Goal: Task Accomplishment & Management: Use online tool/utility

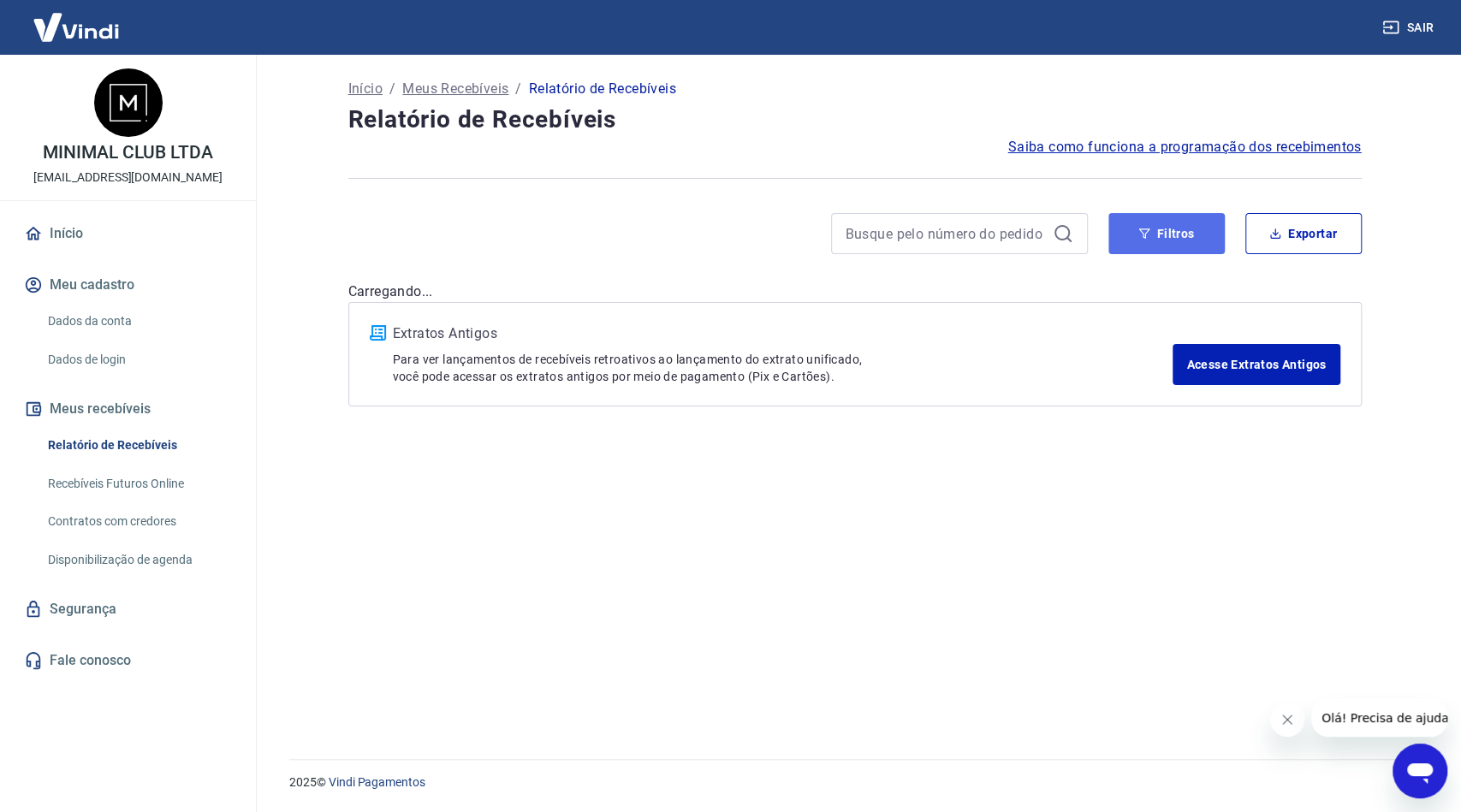
click at [1154, 232] on button "Filtros" at bounding box center [1166, 234] width 117 height 41
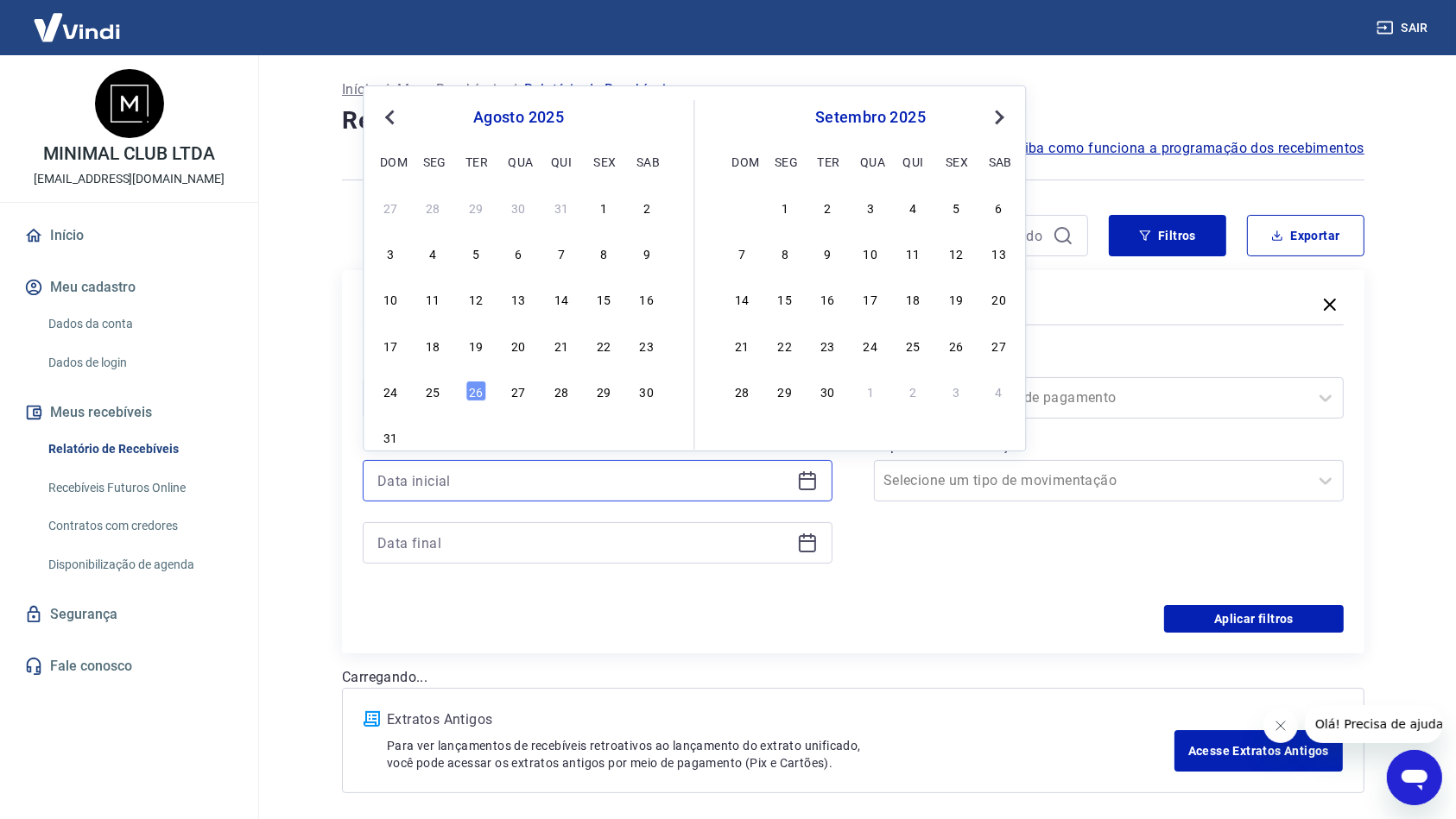
click at [547, 487] on input at bounding box center [584, 480] width 413 height 26
click at [443, 390] on div "24 25 26 27 28 29 30" at bounding box center [518, 390] width 281 height 25
click at [428, 396] on div "25" at bounding box center [433, 390] width 21 height 21
type input "[DATE]"
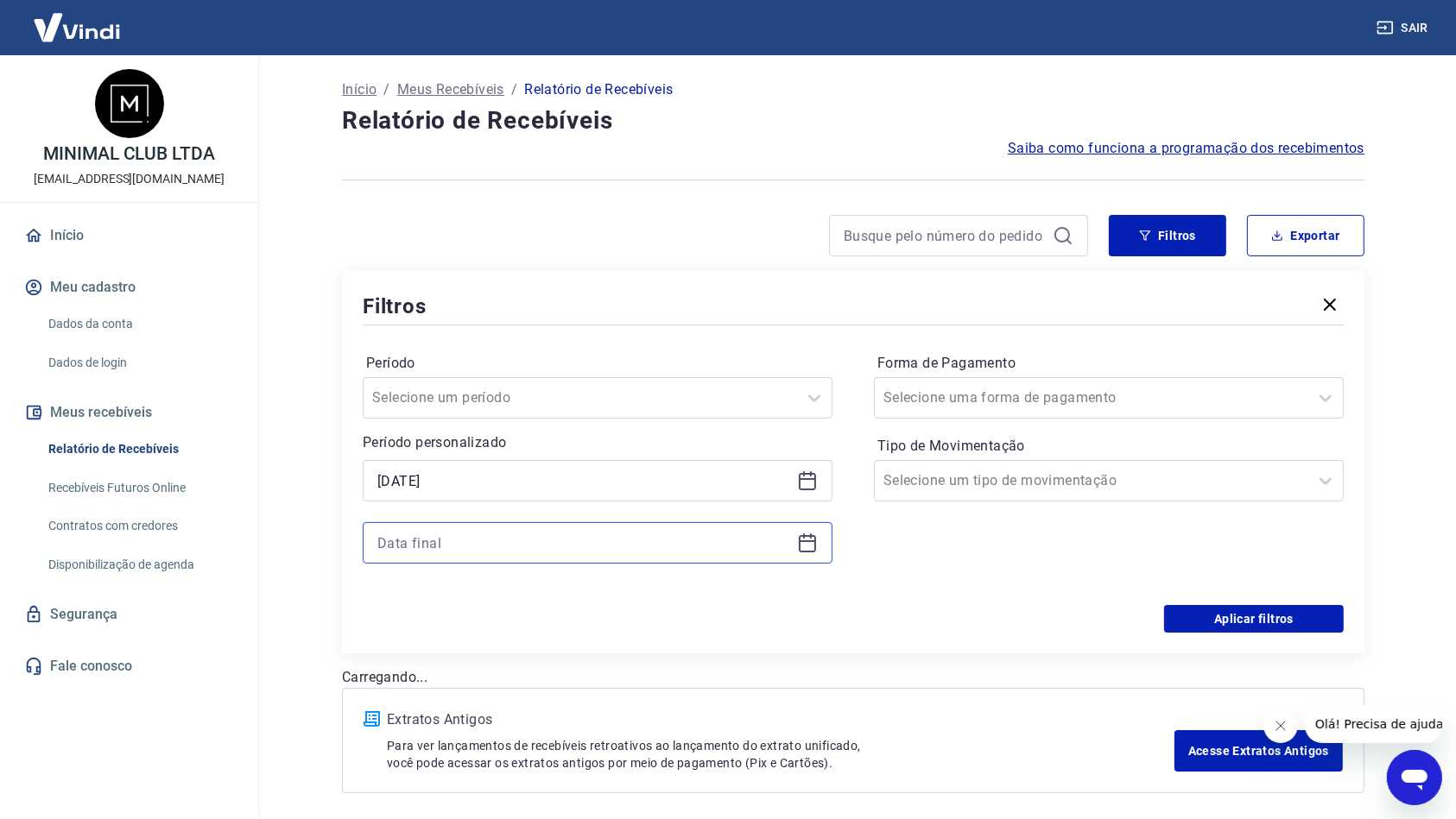
click at [609, 552] on input at bounding box center [584, 542] width 413 height 26
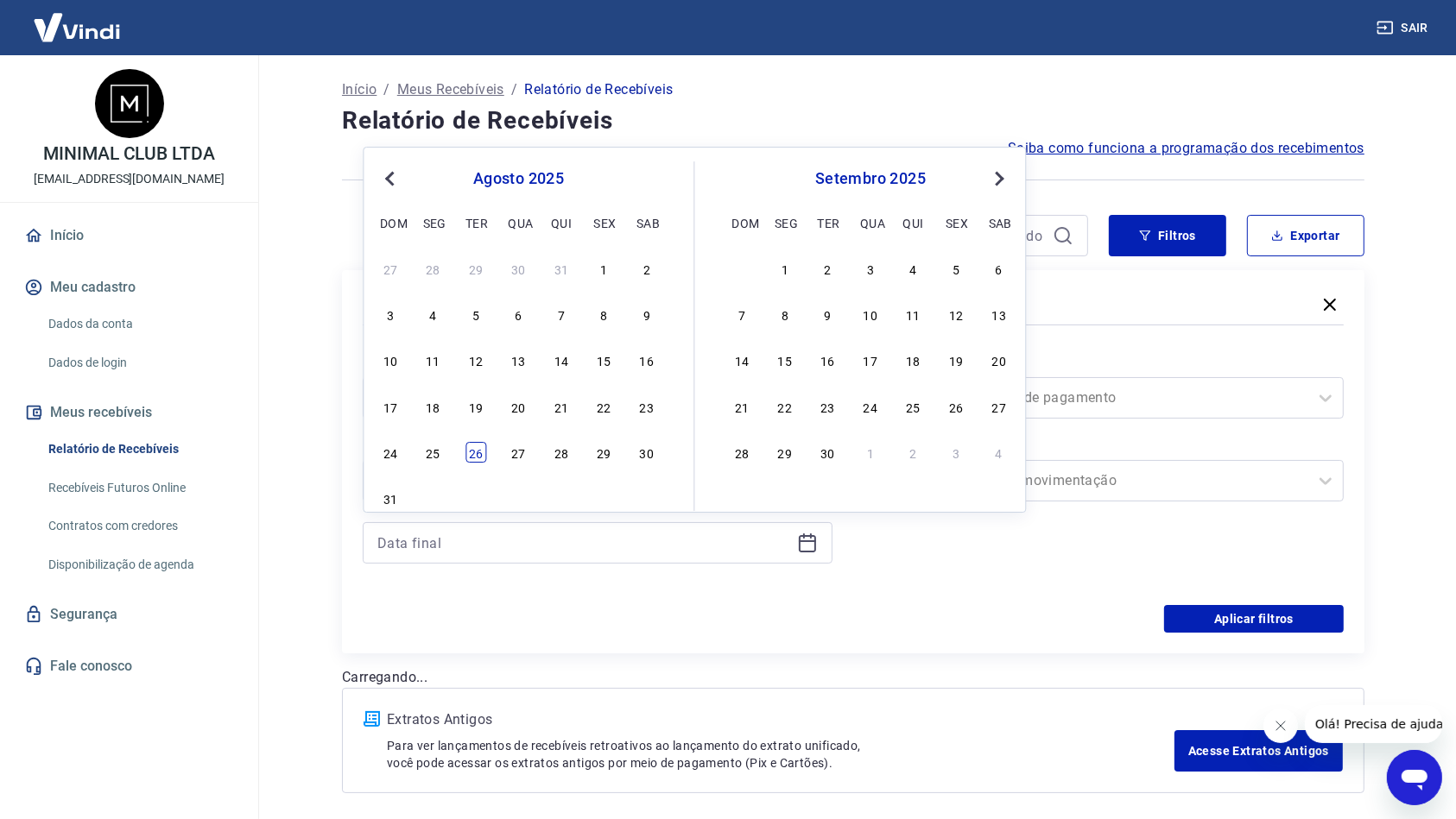
click at [471, 459] on div "26" at bounding box center [475, 452] width 21 height 21
type input "[DATE]"
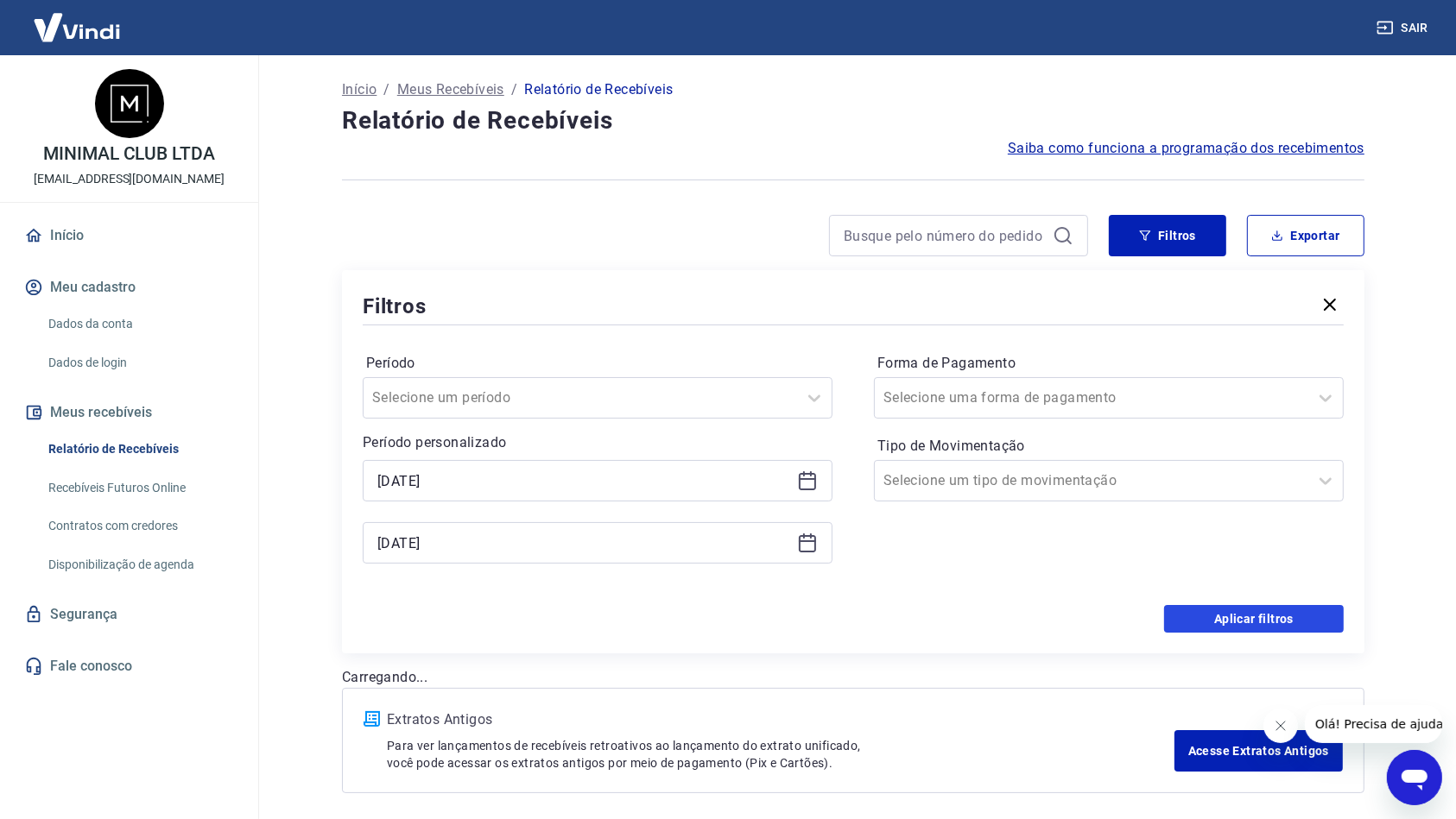
click at [1243, 605] on button "Aplicar filtros" at bounding box center [1254, 619] width 180 height 28
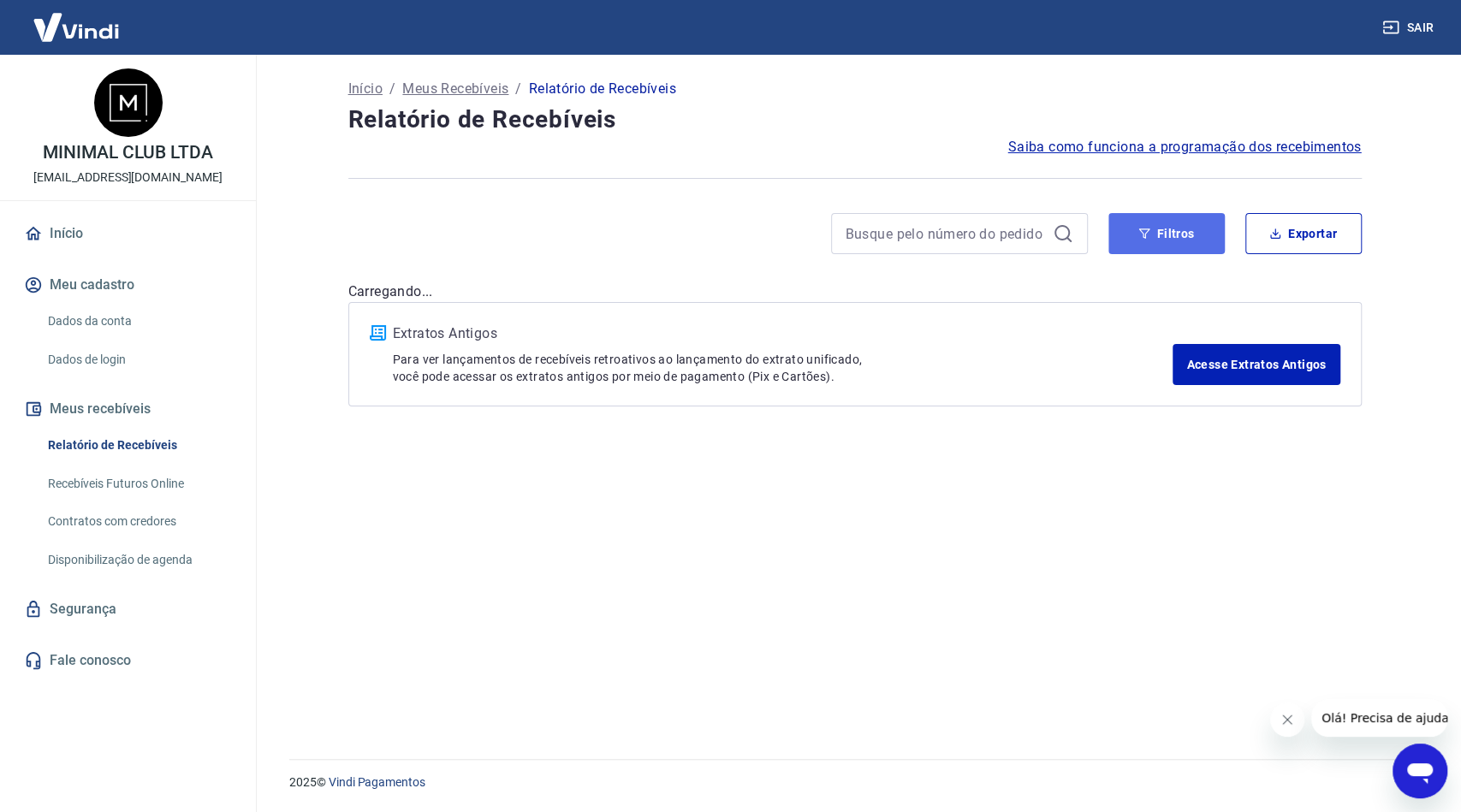
click at [1151, 223] on button "Filtros" at bounding box center [1166, 234] width 117 height 41
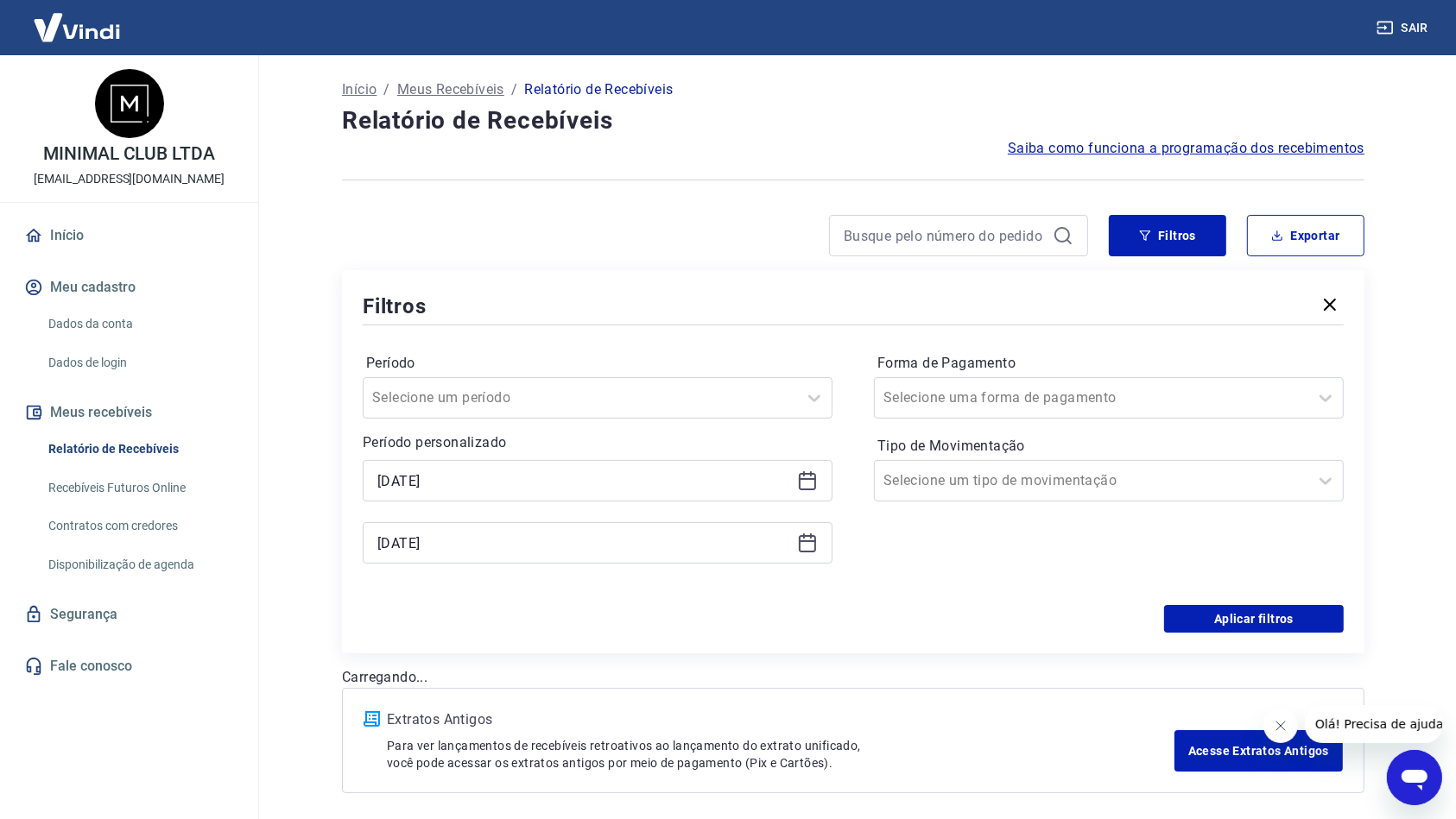
click at [437, 556] on div "[DATE]" at bounding box center [597, 543] width 469 height 41
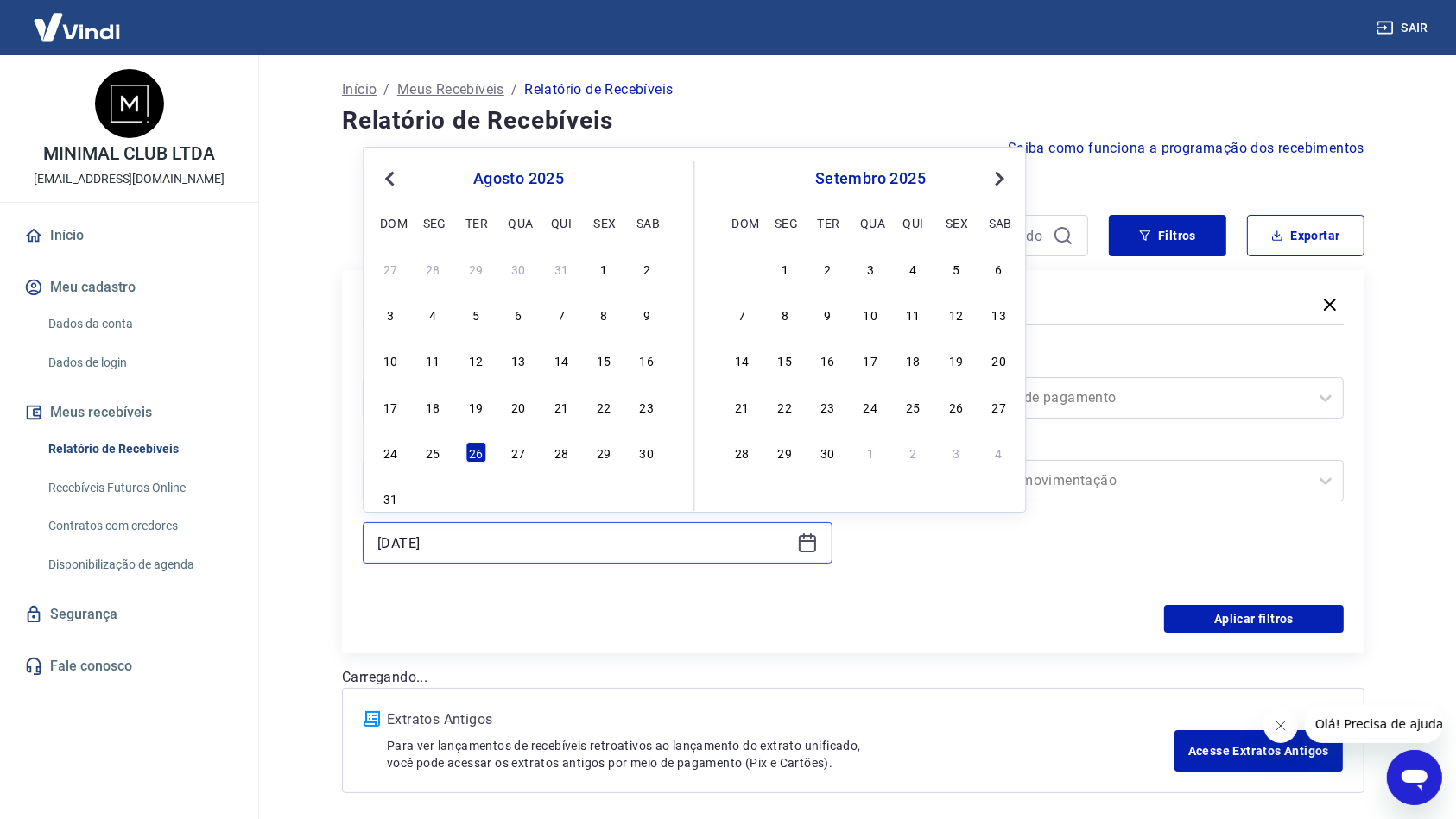
click at [455, 541] on input "[DATE]" at bounding box center [584, 542] width 413 height 26
click at [428, 463] on div "25" at bounding box center [433, 452] width 21 height 21
type input "[DATE]"
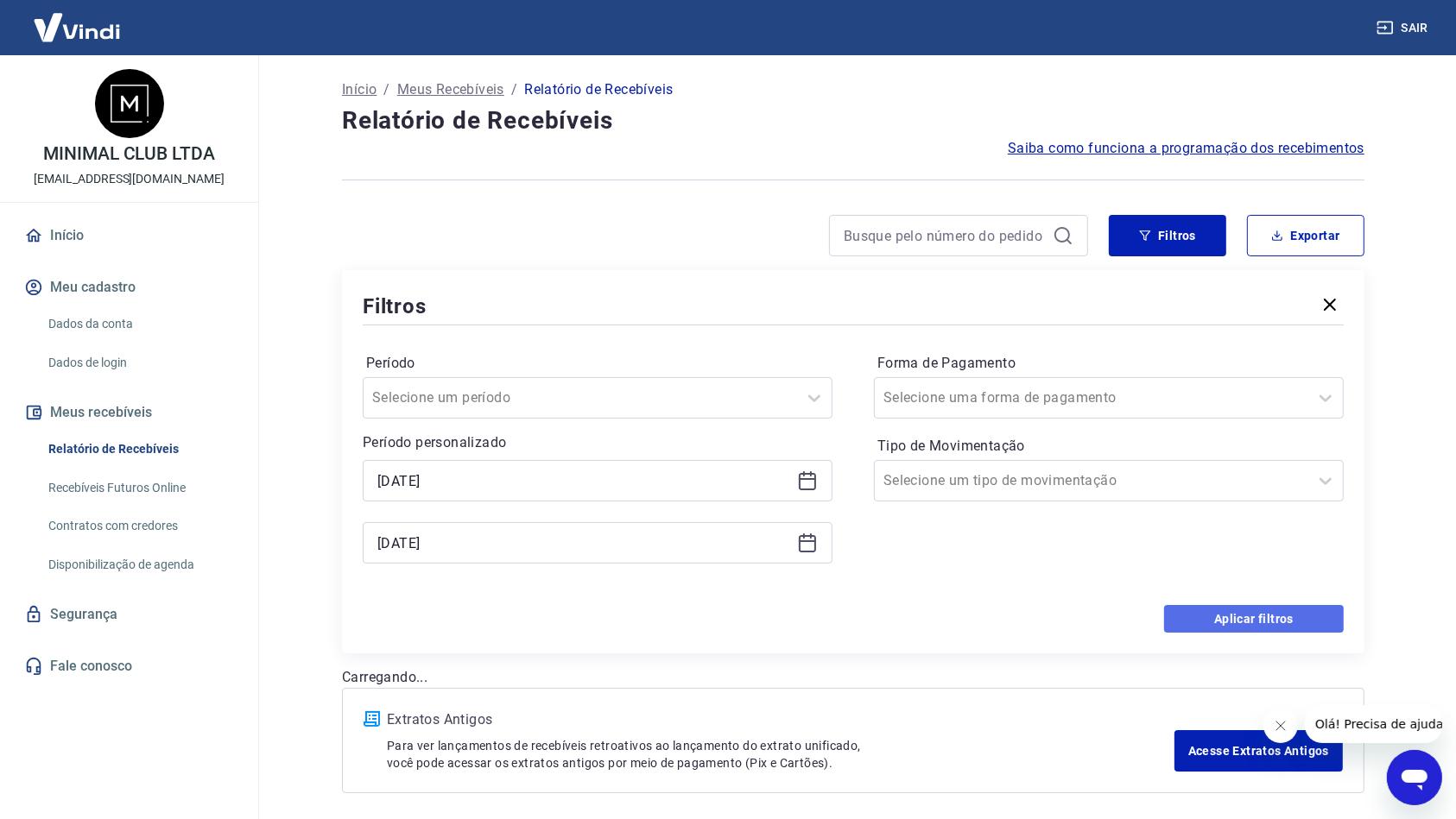
click at [1221, 625] on button "Aplicar filtros" at bounding box center [1254, 619] width 180 height 28
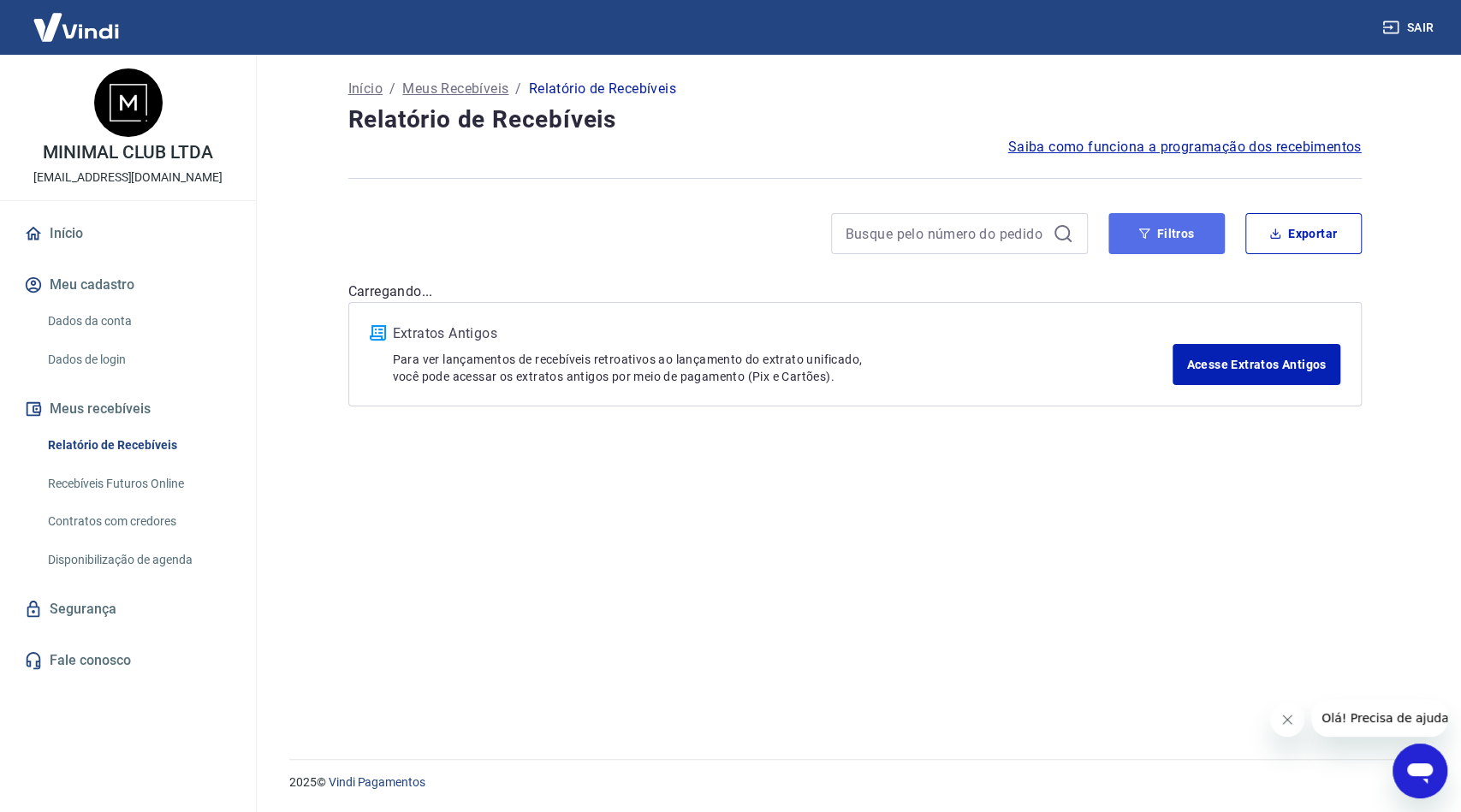
click at [1187, 227] on button "Filtros" at bounding box center [1166, 234] width 117 height 41
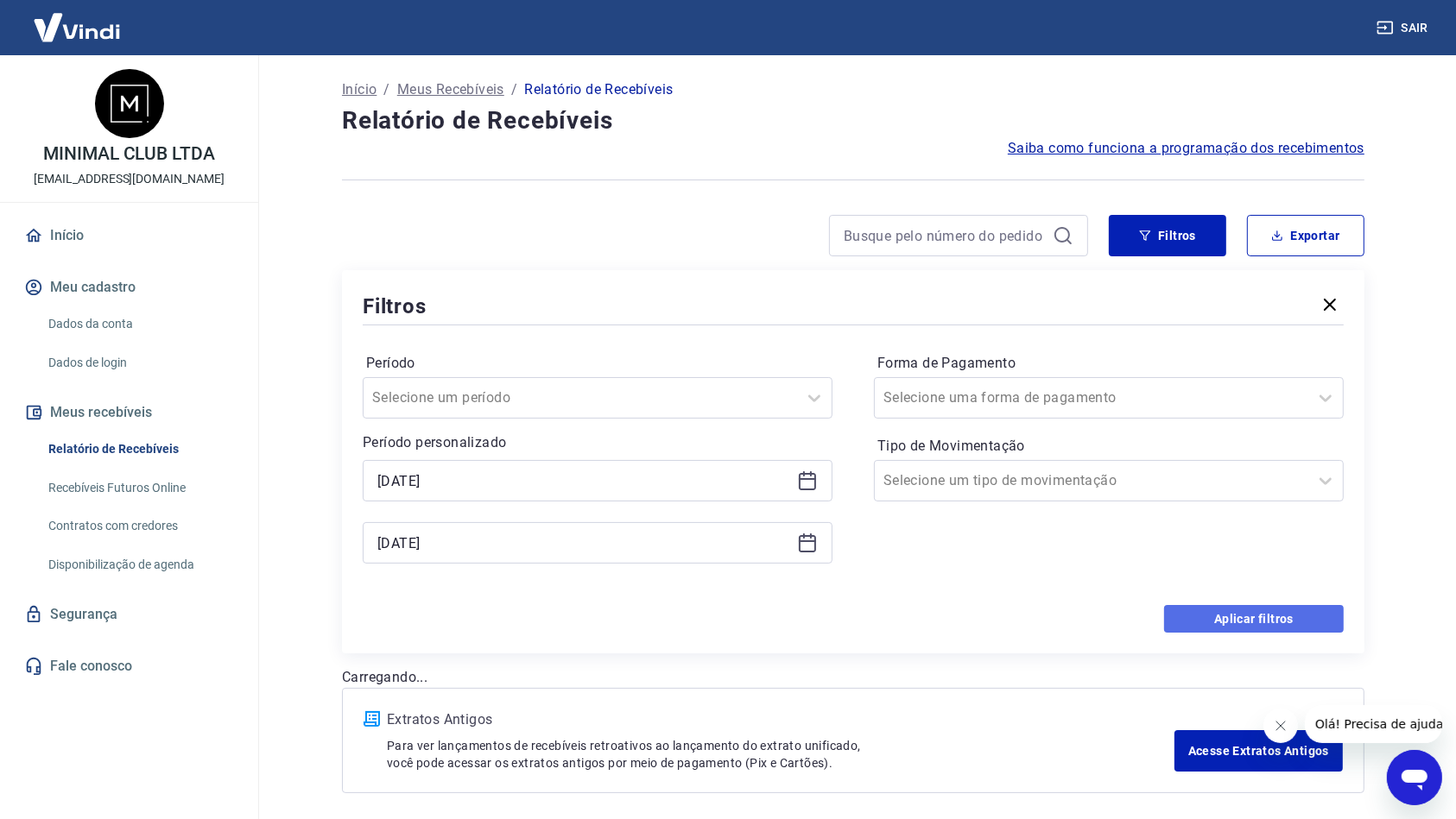
click at [1231, 623] on button "Aplicar filtros" at bounding box center [1254, 619] width 180 height 28
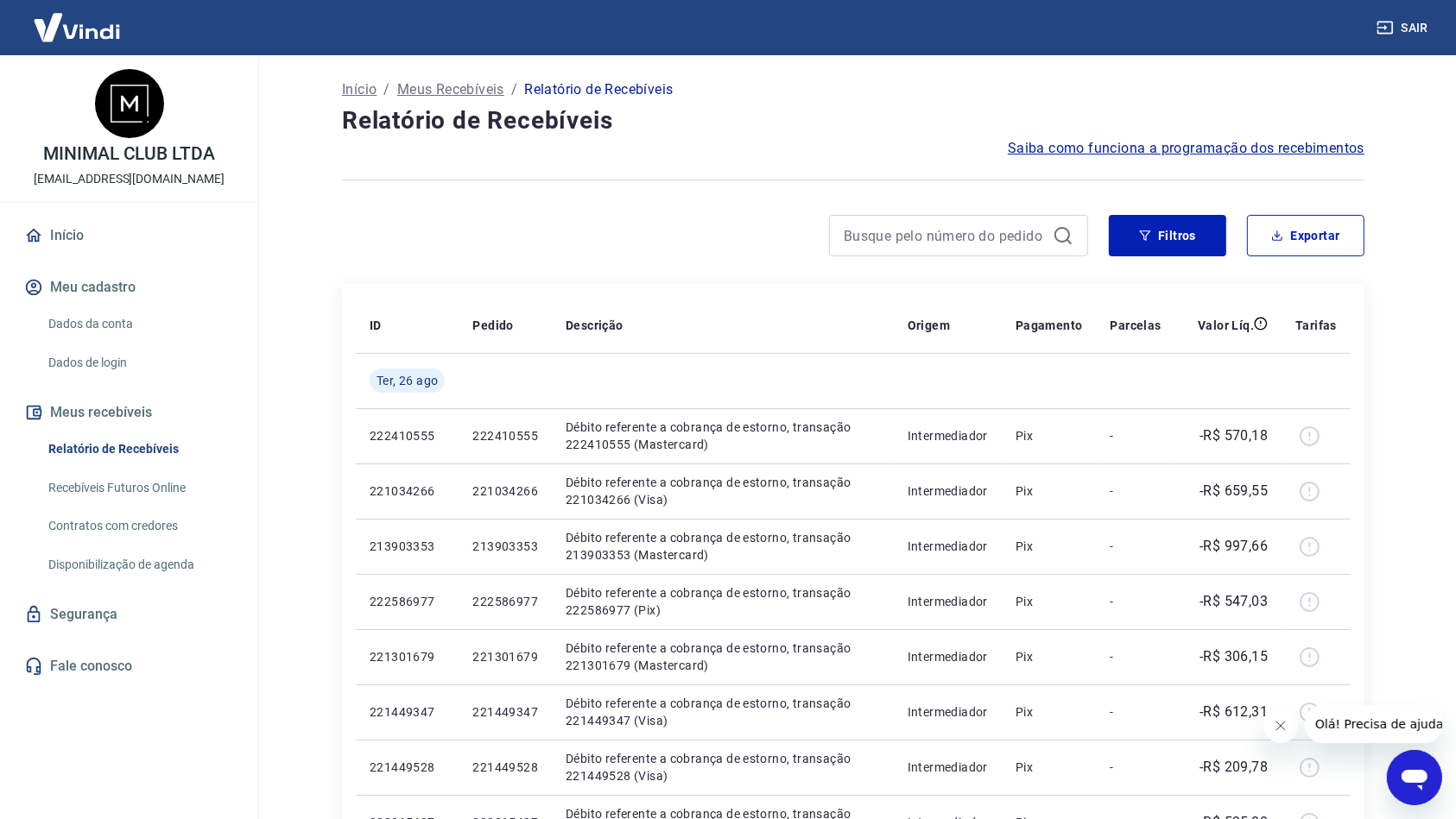
click at [1275, 721] on icon "Fechar mensagem da empresa" at bounding box center [1280, 726] width 9 height 9
click at [1307, 254] on button "Exportar" at bounding box center [1305, 236] width 118 height 41
type input "[DATE]"
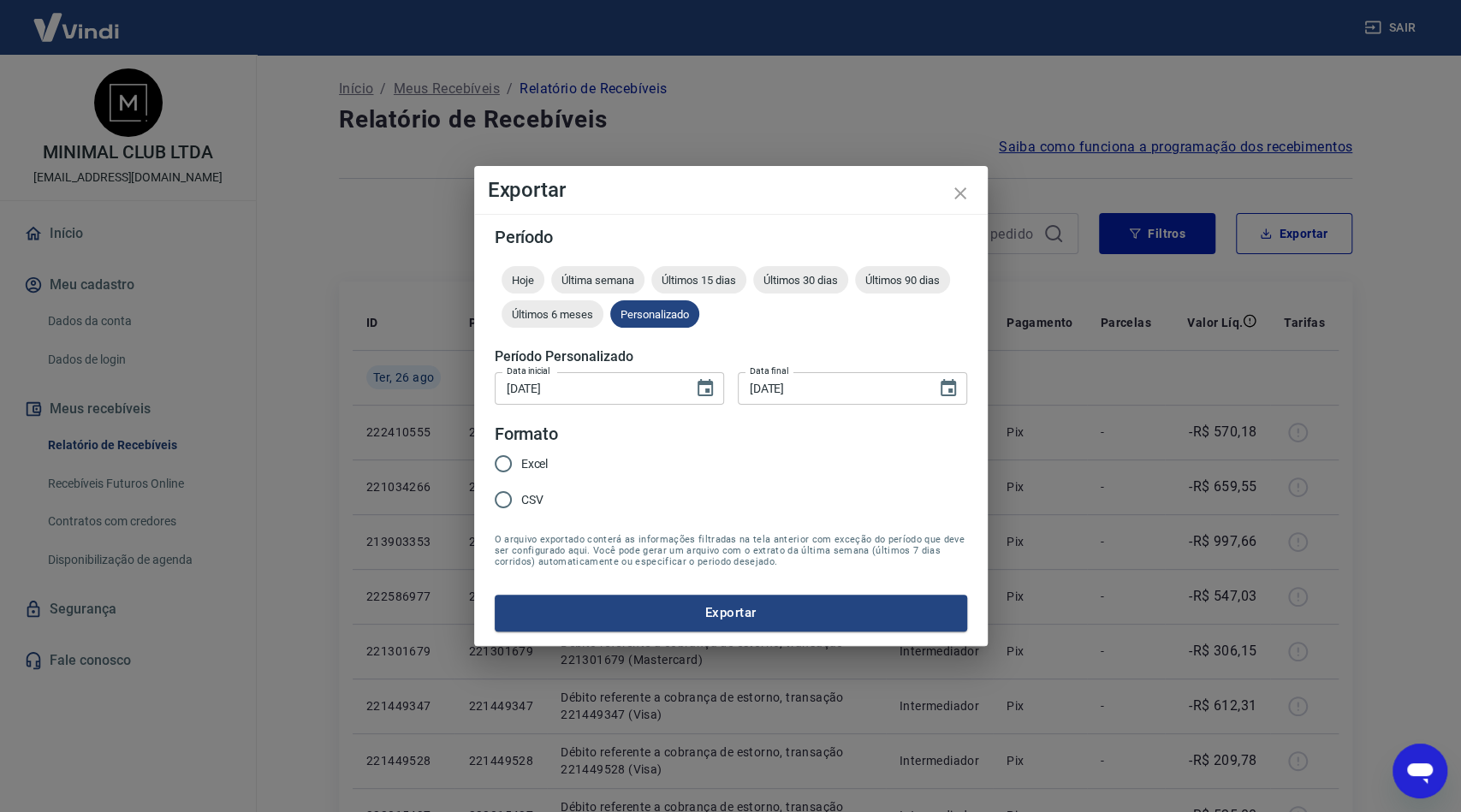
click at [507, 468] on input "Excel" at bounding box center [503, 463] width 36 height 36
radio input "true"
click at [673, 607] on button "Exportar" at bounding box center [731, 612] width 472 height 36
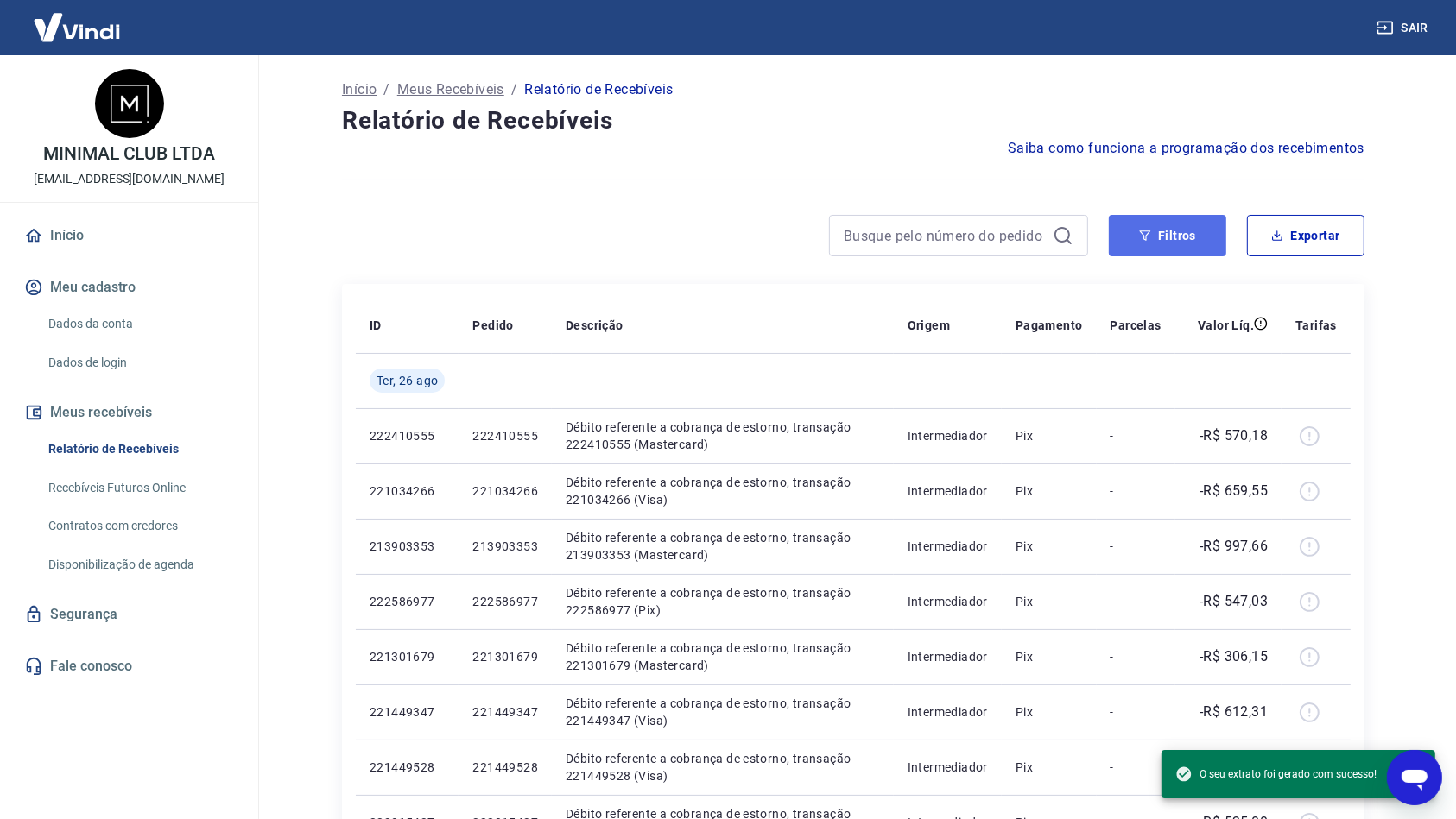
click at [1212, 223] on button "Filtros" at bounding box center [1167, 236] width 118 height 41
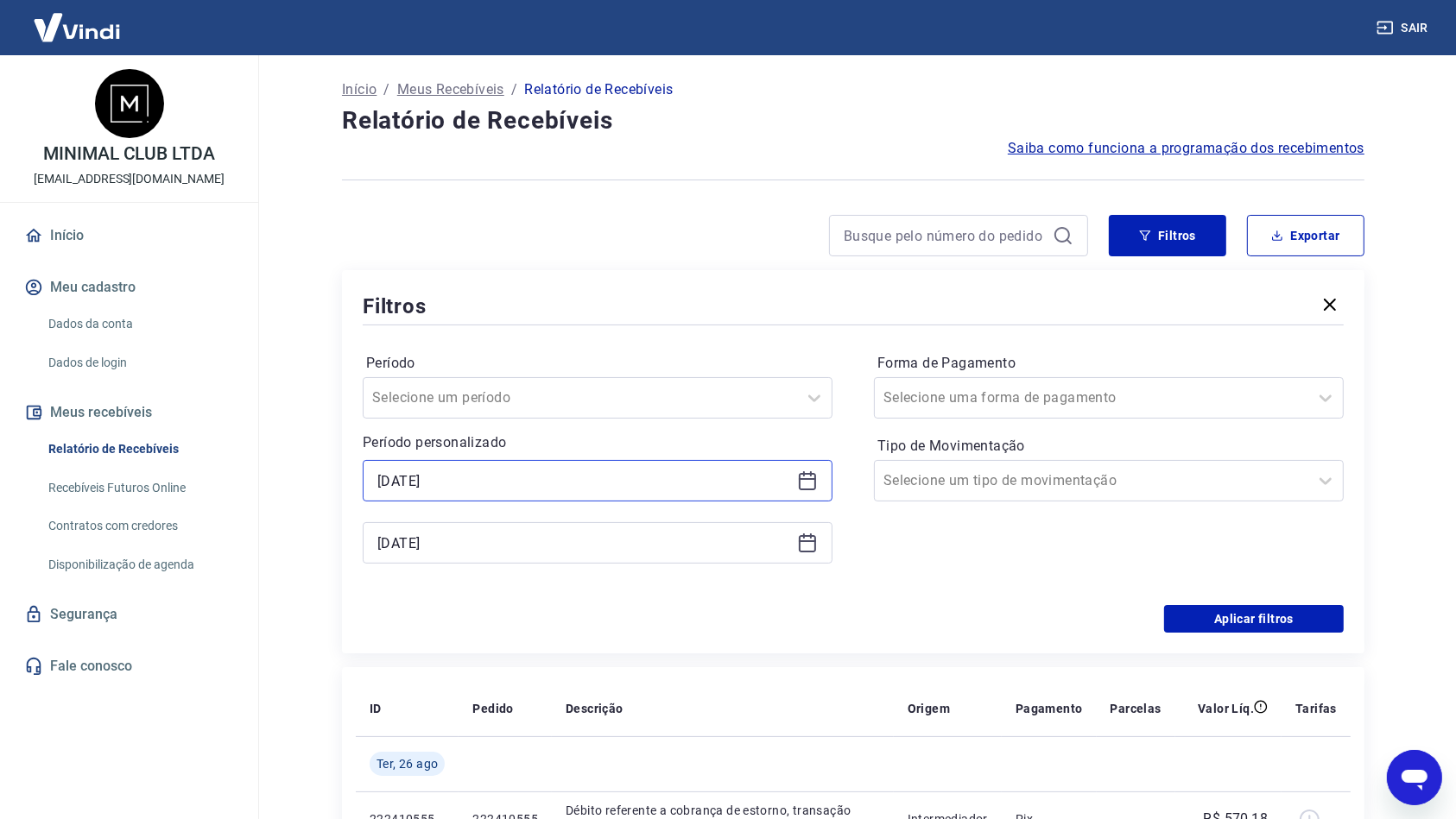
click at [589, 467] on input "[DATE]" at bounding box center [584, 480] width 413 height 26
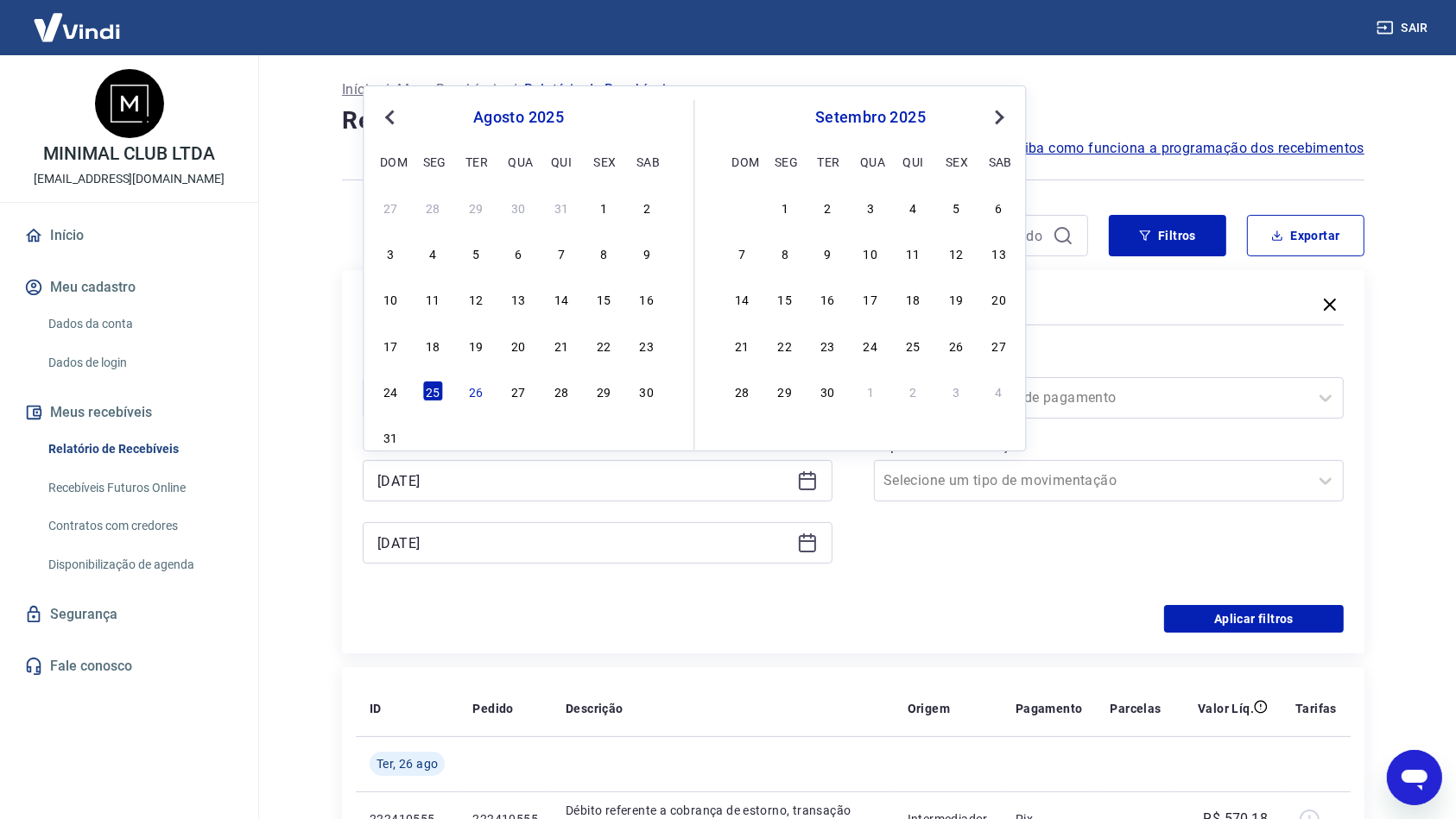
click at [464, 390] on div "24 25 26 27 28 29 30" at bounding box center [518, 390] width 281 height 25
click at [469, 401] on div "26" at bounding box center [475, 390] width 21 height 21
type input "[DATE]"
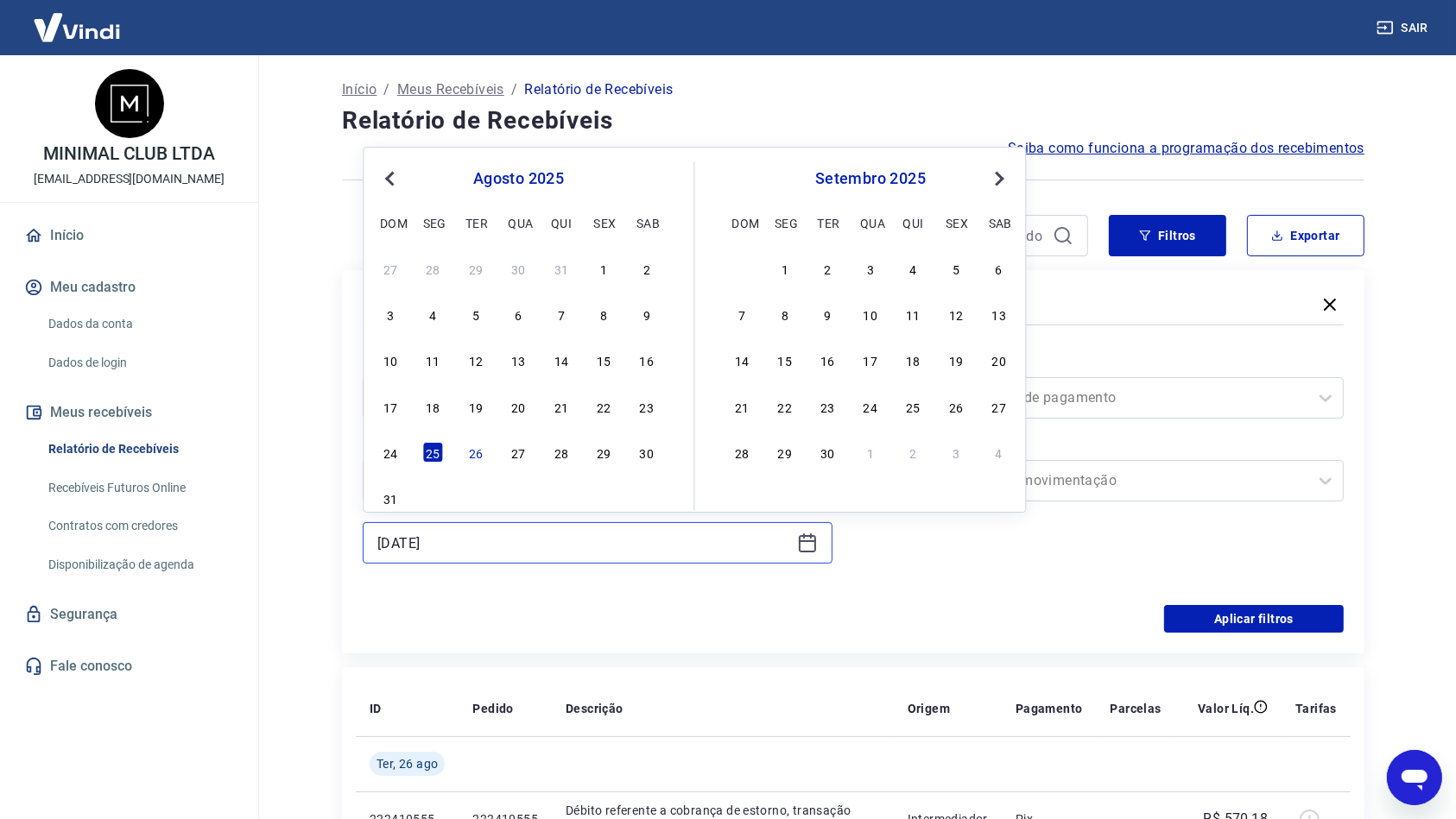
click at [493, 542] on input "[DATE]" at bounding box center [584, 542] width 413 height 26
click at [470, 442] on div "26" at bounding box center [475, 452] width 21 height 21
type input "[DATE]"
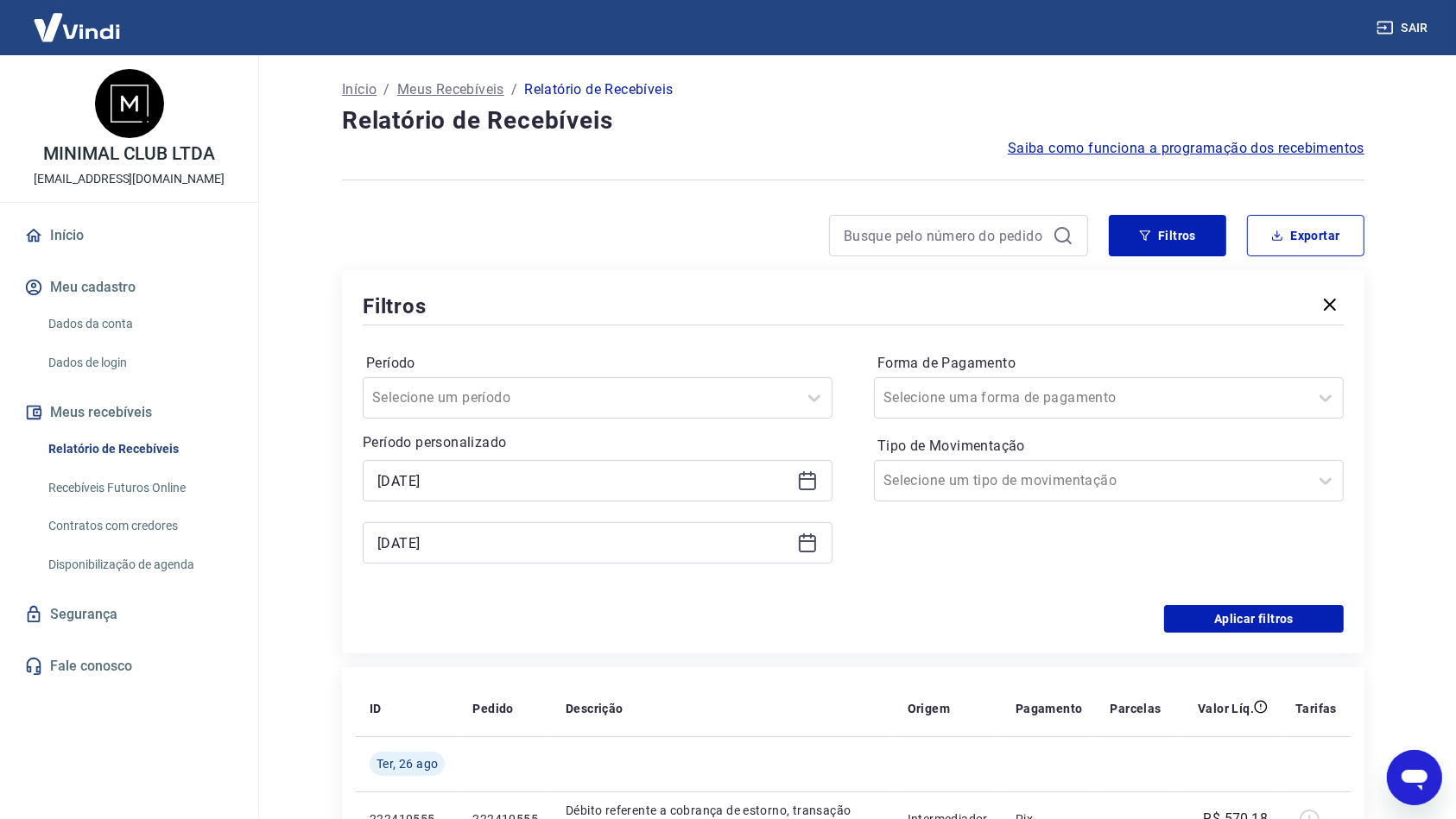
click at [945, 592] on div "Período Selecione um período Período personalizado Selected date: [DATE] [DATE]…" at bounding box center [853, 467] width 981 height 276
drag, startPoint x: 1243, startPoint y: 613, endPoint x: 978, endPoint y: 471, distance: 300.6
click at [1243, 614] on button "Aplicar filtros" at bounding box center [1254, 619] width 180 height 28
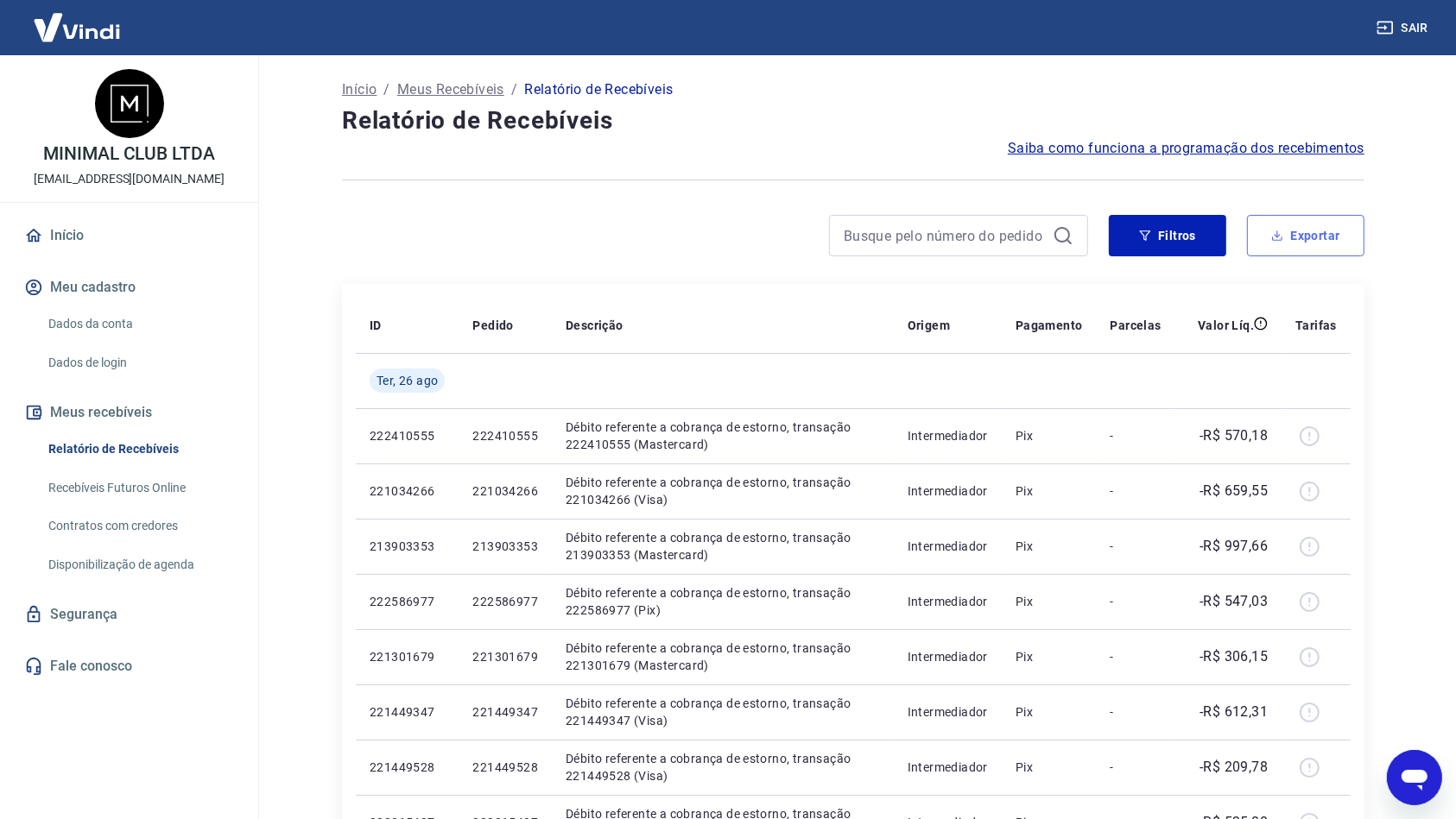
click at [1330, 245] on button "Exportar" at bounding box center [1305, 236] width 118 height 41
type input "[DATE]"
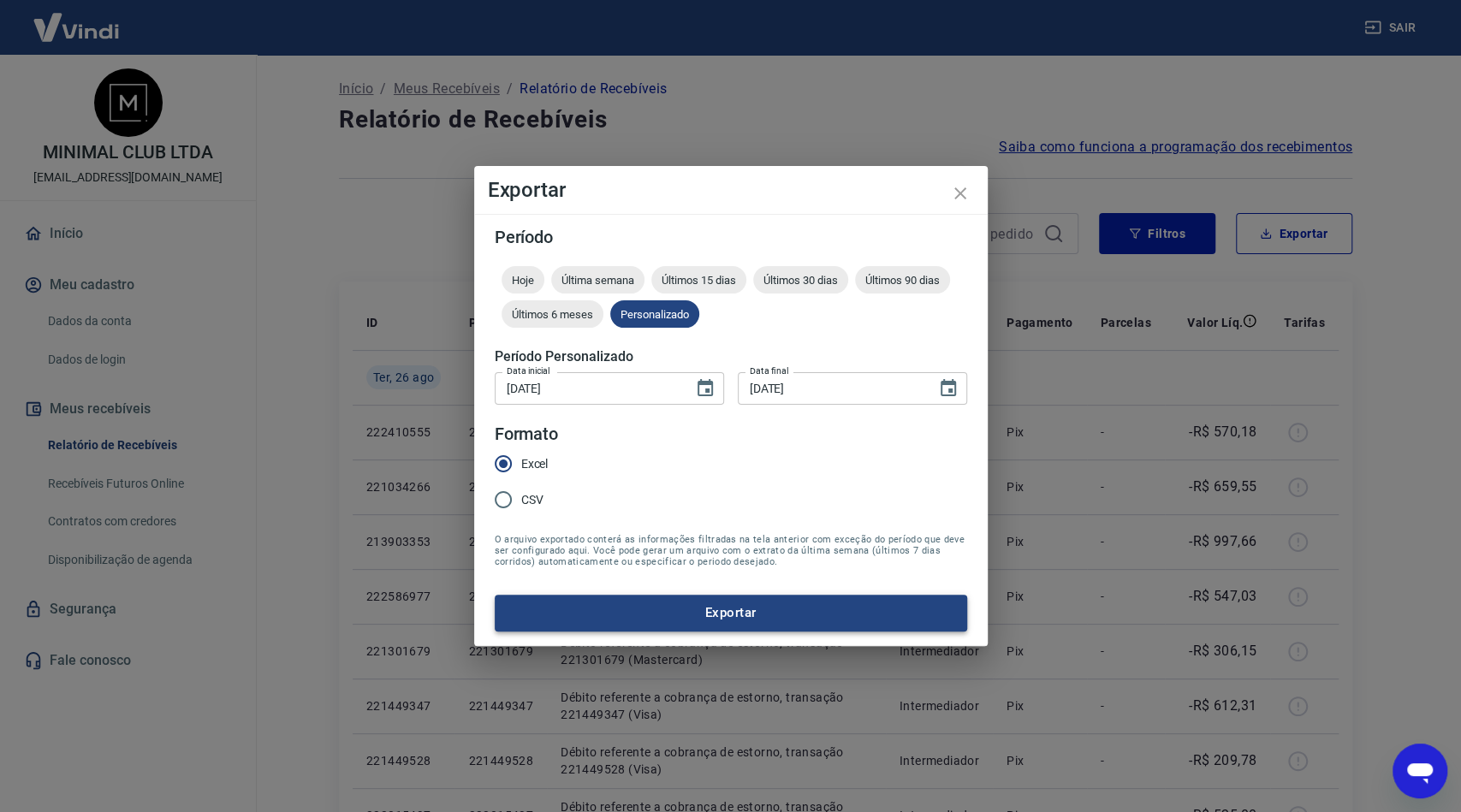
click at [760, 605] on button "Exportar" at bounding box center [731, 612] width 472 height 36
